Goal: Transaction & Acquisition: Purchase product/service

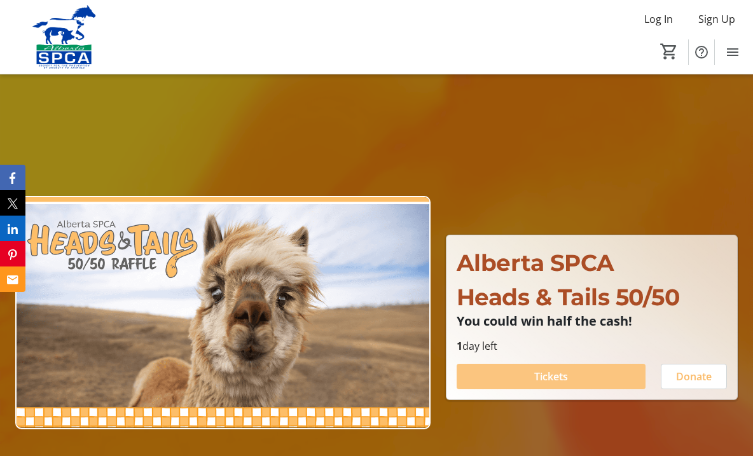
click at [570, 380] on span at bounding box center [551, 376] width 189 height 31
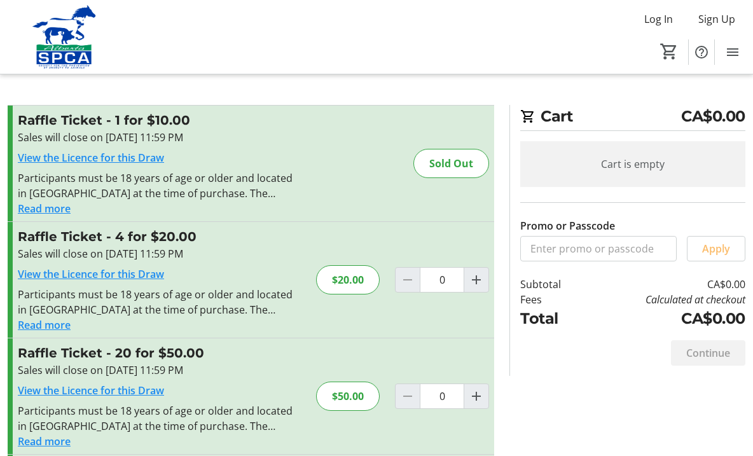
click at [62, 326] on button "Read more" at bounding box center [44, 324] width 53 height 15
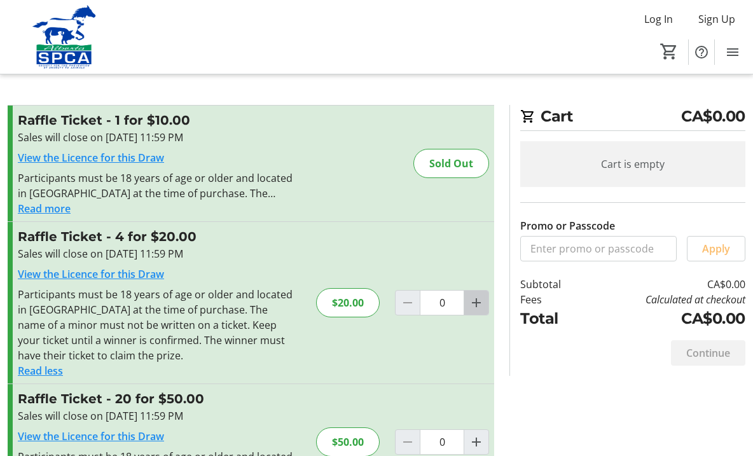
click at [471, 305] on mat-icon "Increment by one" at bounding box center [476, 302] width 15 height 15
type input "1"
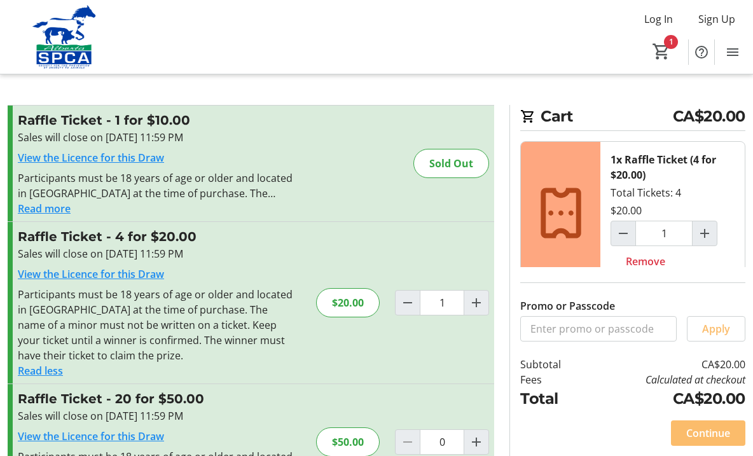
scroll to position [94, 0]
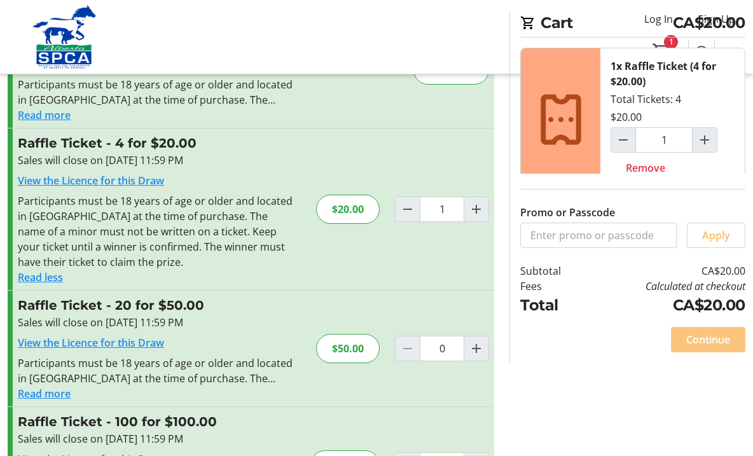
click at [701, 347] on span "Continue" at bounding box center [708, 339] width 44 height 15
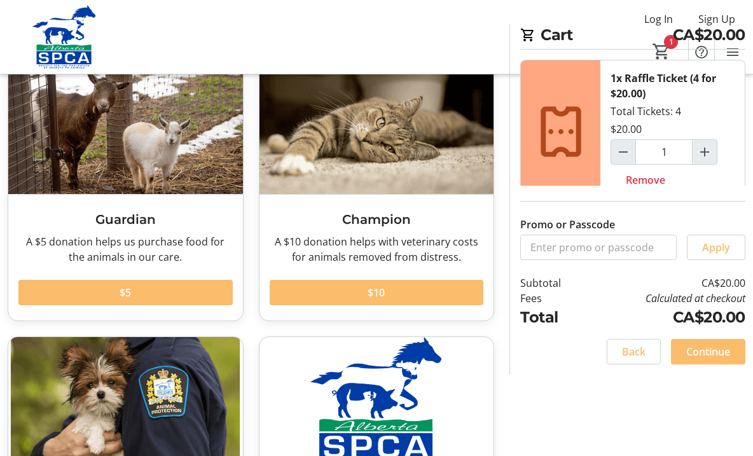
scroll to position [68, 0]
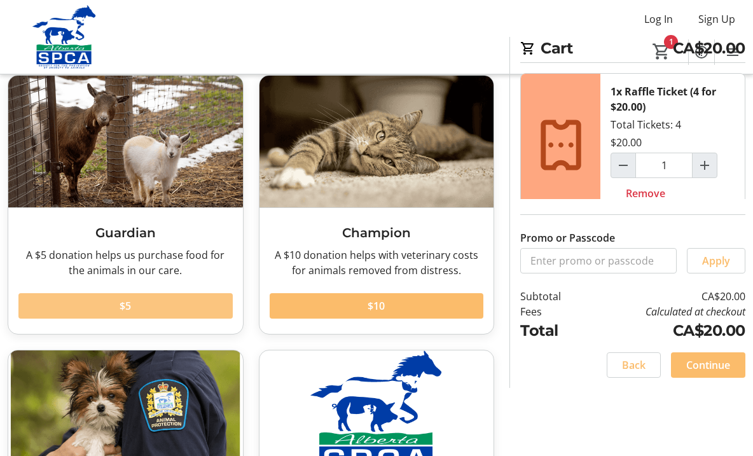
click at [183, 310] on span at bounding box center [125, 306] width 214 height 31
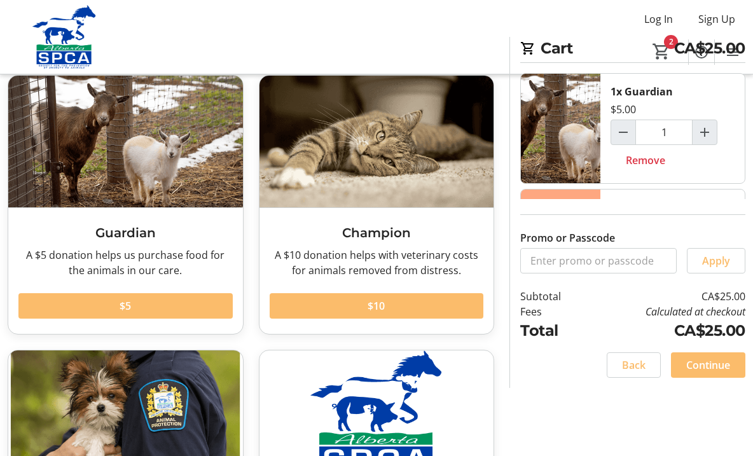
scroll to position [159, 0]
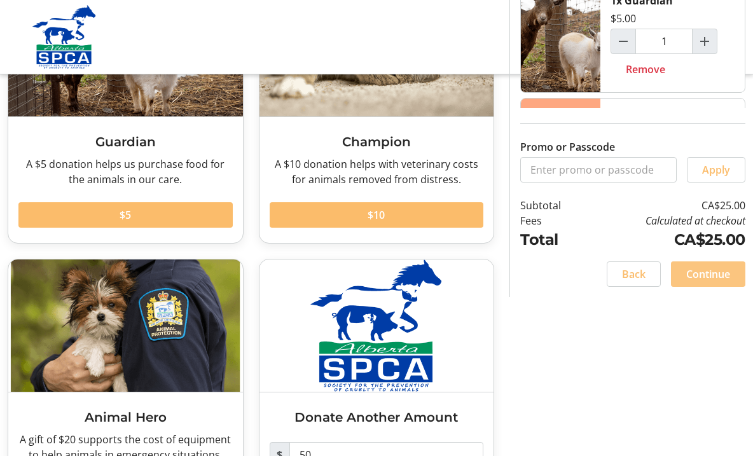
click at [712, 282] on span "Continue" at bounding box center [708, 274] width 44 height 15
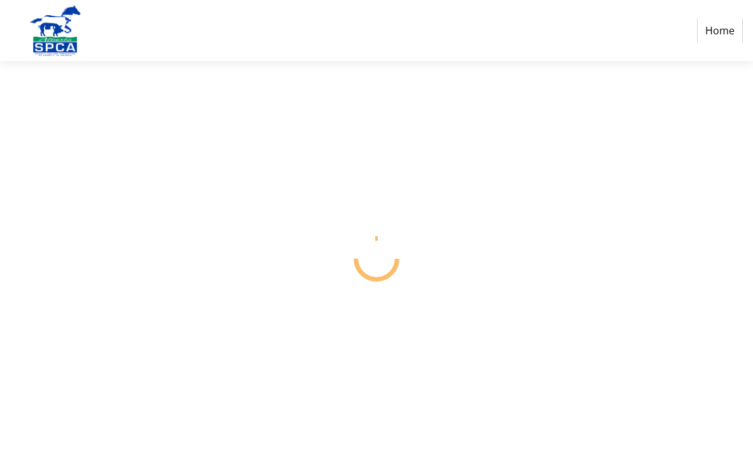
select select "CA"
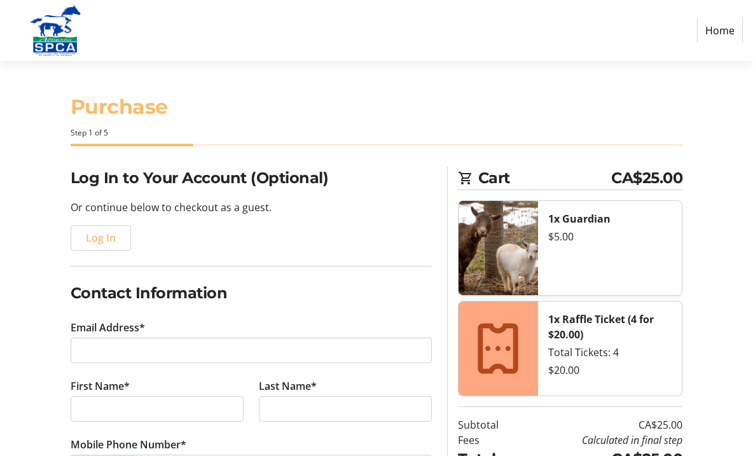
scroll to position [82, 0]
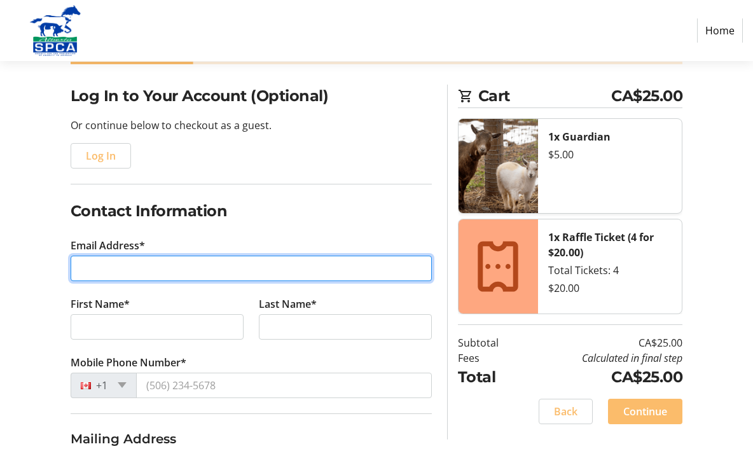
click at [177, 267] on input "Email Address*" at bounding box center [251, 268] width 361 height 25
type input "[EMAIL_ADDRESS][DOMAIN_NAME]"
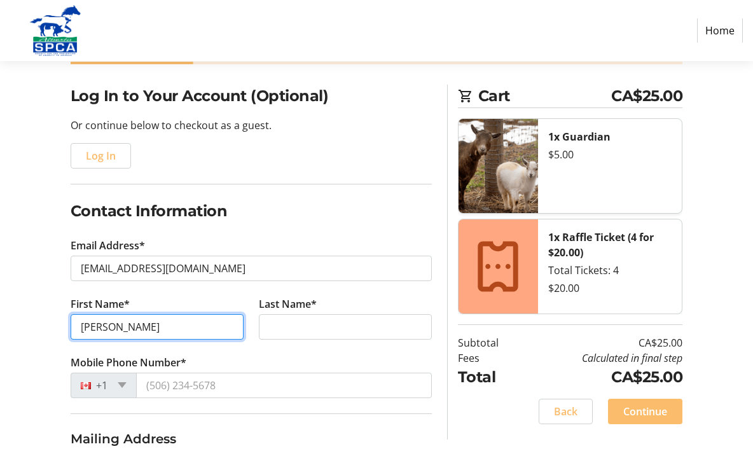
type input "[PERSON_NAME]"
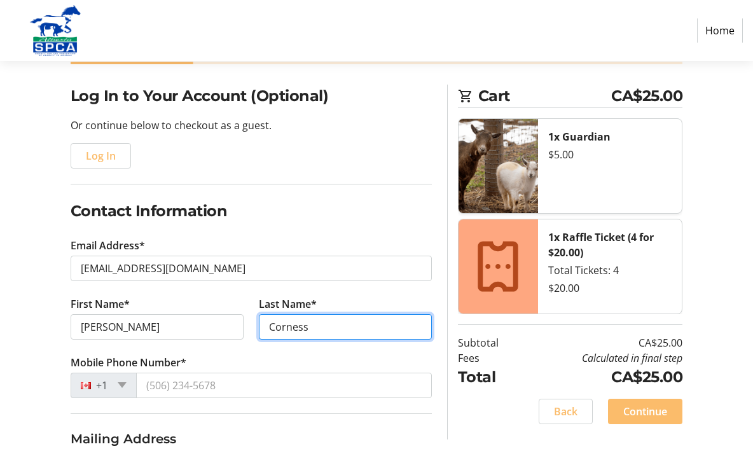
type input "Corness"
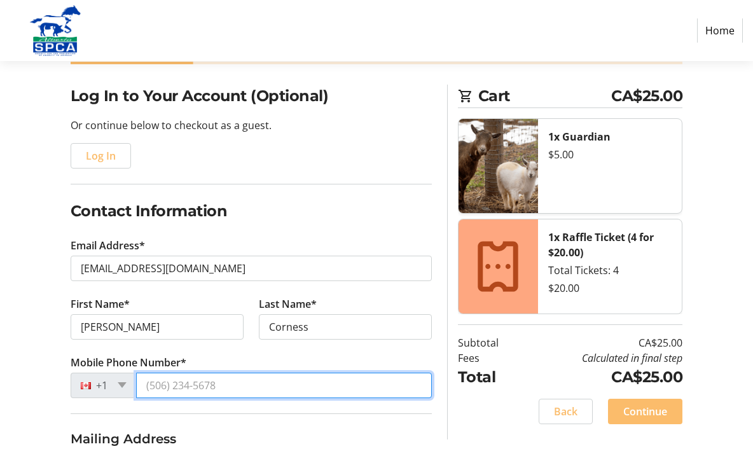
click at [166, 394] on input "Mobile Phone Number*" at bounding box center [284, 385] width 296 height 25
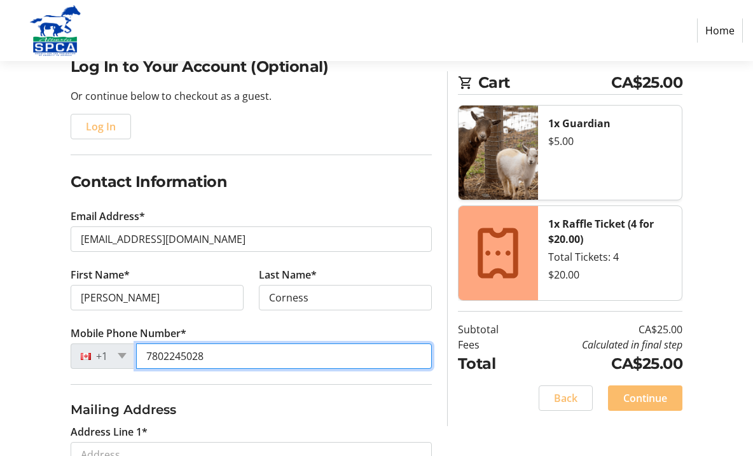
scroll to position [217, 0]
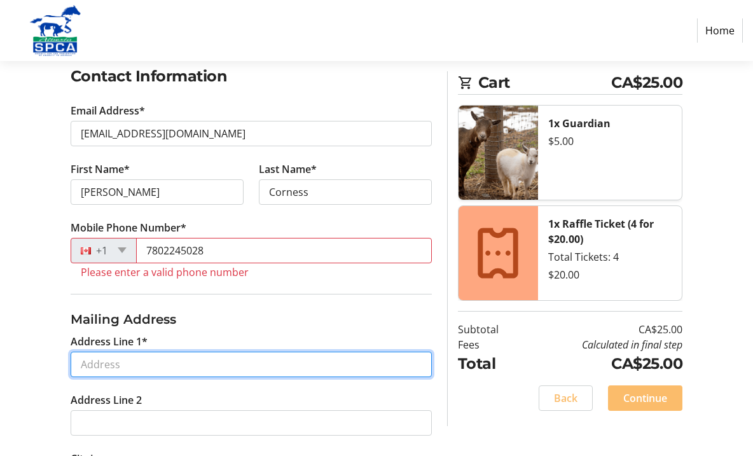
click at [130, 365] on input "Address Line 1*" at bounding box center [251, 364] width 361 height 25
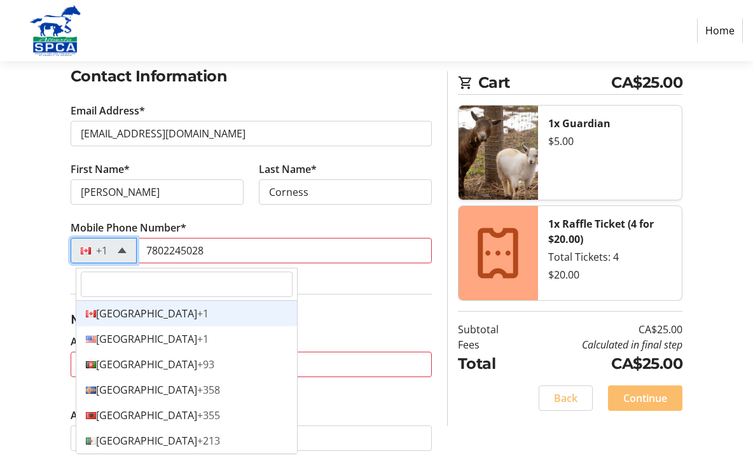
click at [127, 253] on span at bounding box center [122, 250] width 9 height 6
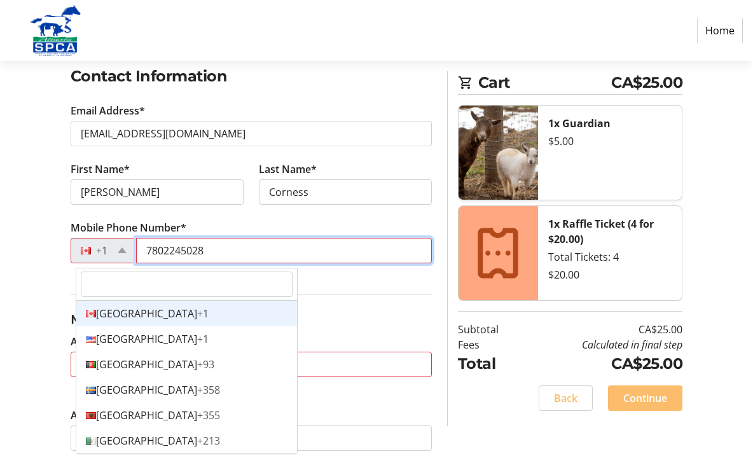
click at [155, 256] on input "7802245028" at bounding box center [284, 250] width 296 height 25
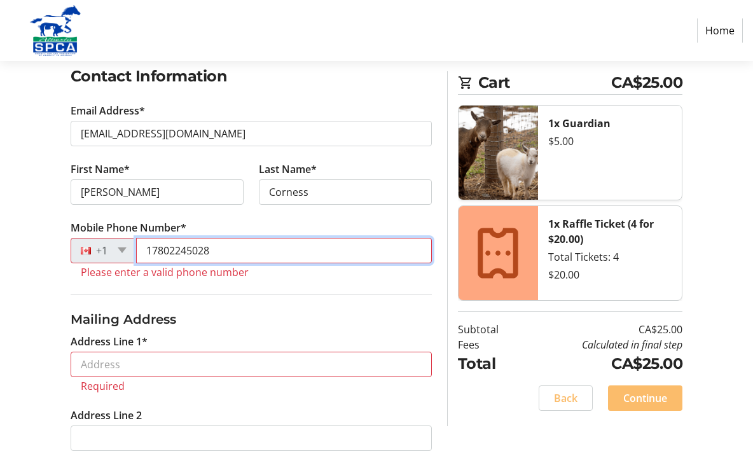
type input "17802245028"
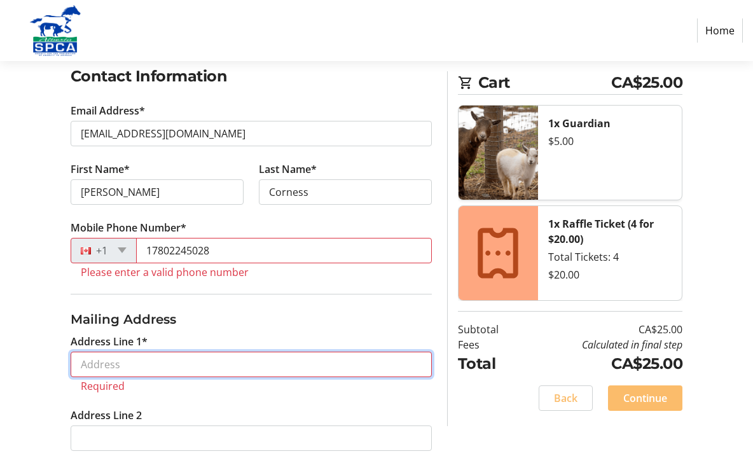
click at [132, 373] on input "Address Line 1*" at bounding box center [251, 364] width 361 height 25
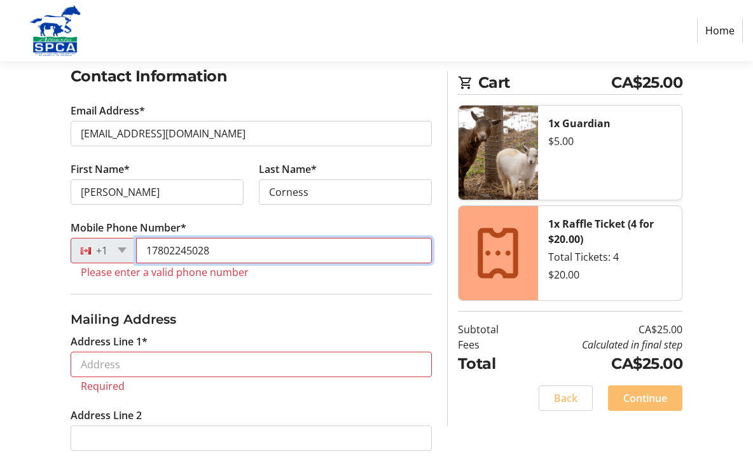
click at [164, 259] on input "17802245028" at bounding box center [284, 250] width 296 height 25
drag, startPoint x: 247, startPoint y: 254, endPoint x: 143, endPoint y: 257, distance: 105.0
click at [143, 257] on div "[PHONE_NUMBER]" at bounding box center [251, 250] width 361 height 25
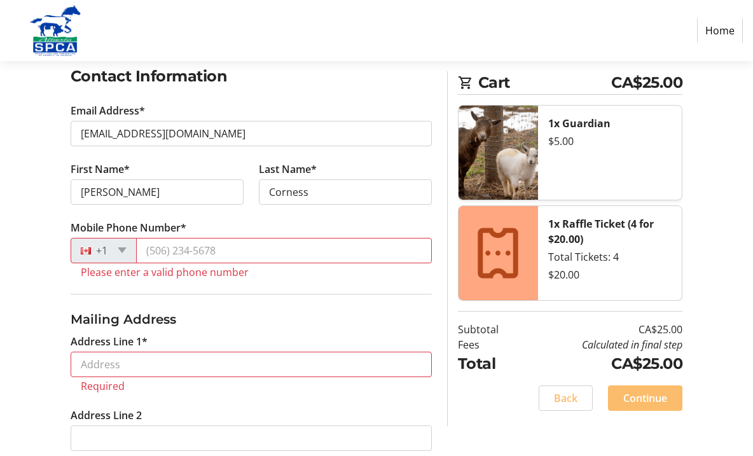
click at [166, 279] on tr-error "Please enter a valid phone number" at bounding box center [251, 272] width 341 height 13
click at [169, 279] on tr-error "Please enter a valid phone number" at bounding box center [251, 272] width 341 height 13
click at [219, 294] on tr-form-field "Mobile Phone Number* +1 Please enter a valid phone number" at bounding box center [251, 257] width 361 height 74
click at [121, 258] on div "+1" at bounding box center [104, 250] width 66 height 25
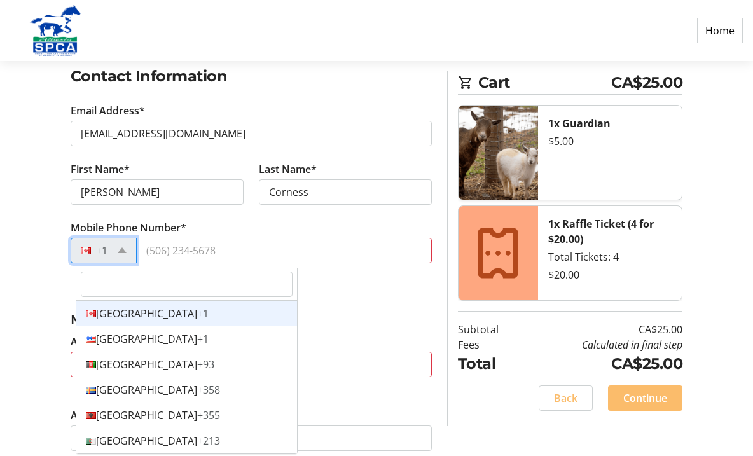
click at [118, 315] on div "Canada +1" at bounding box center [186, 313] width 221 height 25
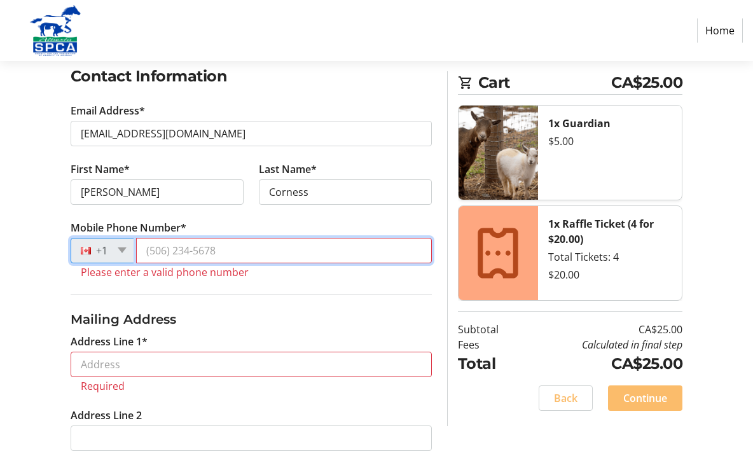
click at [157, 257] on input "Mobile Phone Number*" at bounding box center [284, 250] width 296 height 25
click at [163, 260] on input "Mobile Phone Number*" at bounding box center [284, 250] width 296 height 25
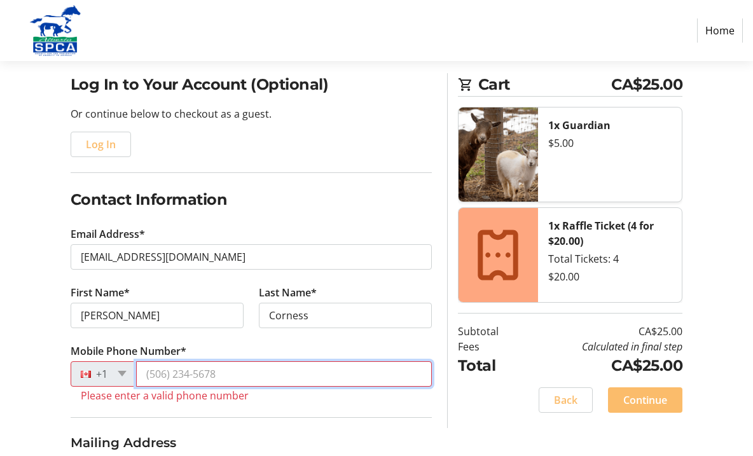
scroll to position [188, 0]
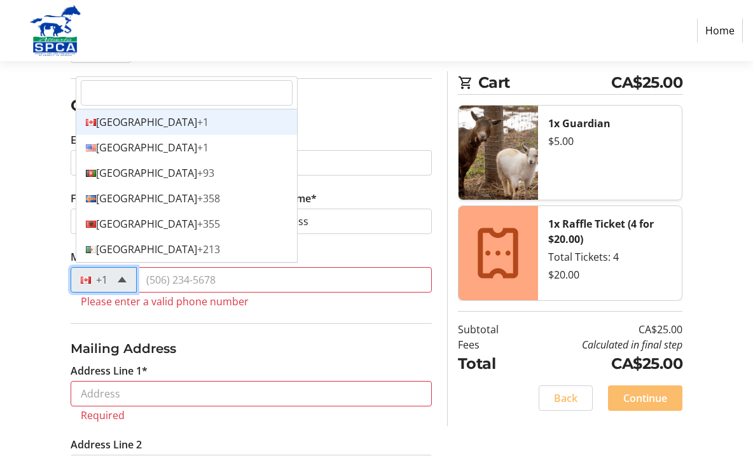
click at [125, 282] on span at bounding box center [122, 280] width 9 height 6
click at [197, 129] on span "+1" at bounding box center [202, 122] width 11 height 14
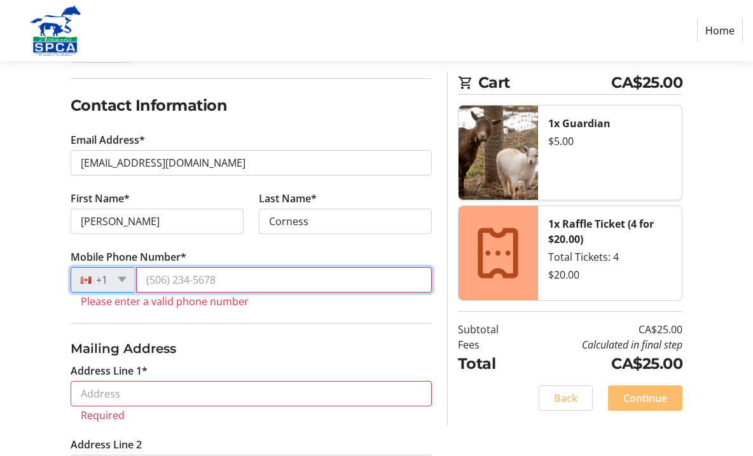
click at [167, 286] on input "Mobile Phone Number*" at bounding box center [284, 279] width 296 height 25
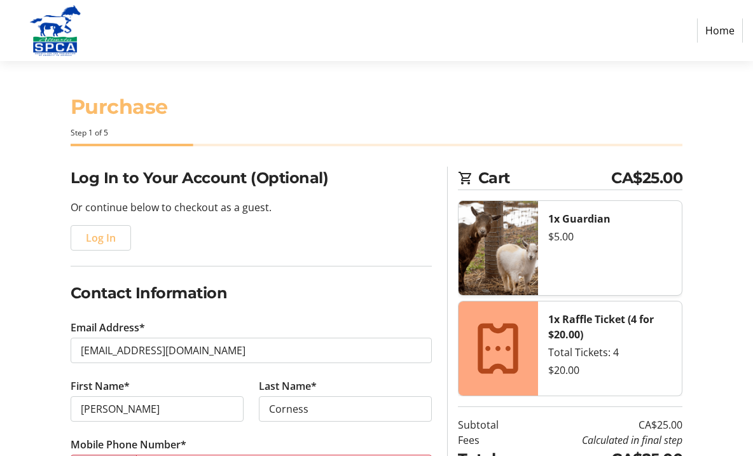
click at [716, 32] on link "Home" at bounding box center [720, 30] width 46 height 24
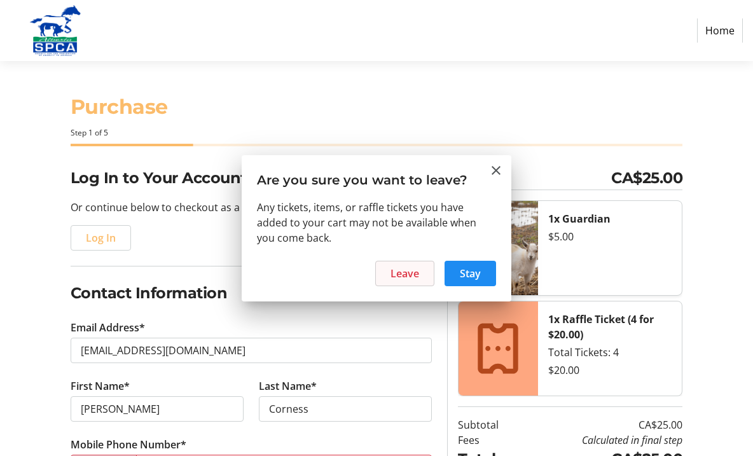
click at [391, 271] on span "Leave" at bounding box center [405, 273] width 29 height 15
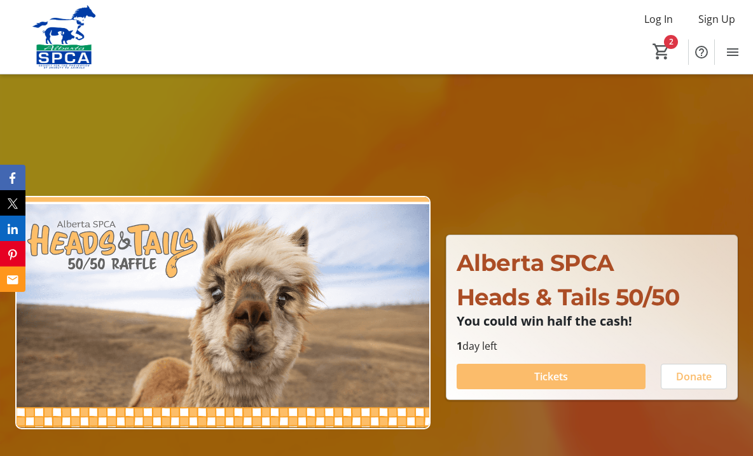
type input "1"
click at [702, 53] on mat-icon "Help" at bounding box center [701, 52] width 15 height 15
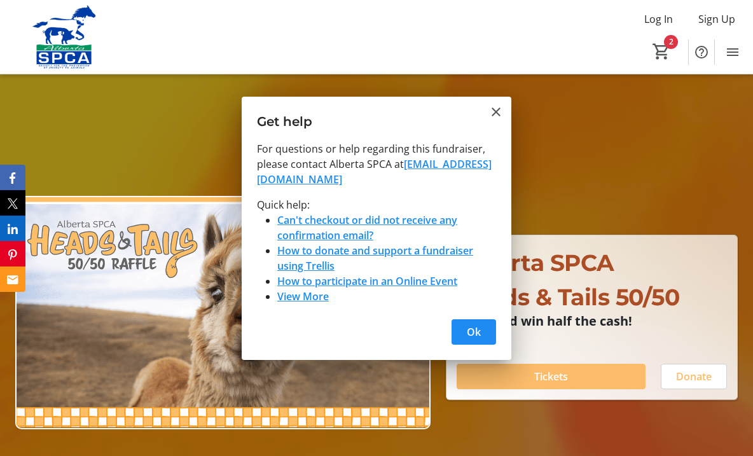
click at [374, 229] on link "Can't checkout or did not receive any confirmation email?" at bounding box center [367, 227] width 180 height 29
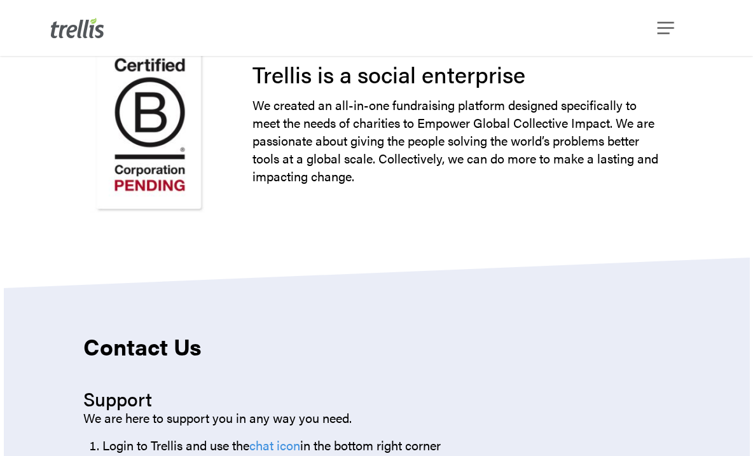
scroll to position [1200, 0]
